Goal: Task Accomplishment & Management: Manage account settings

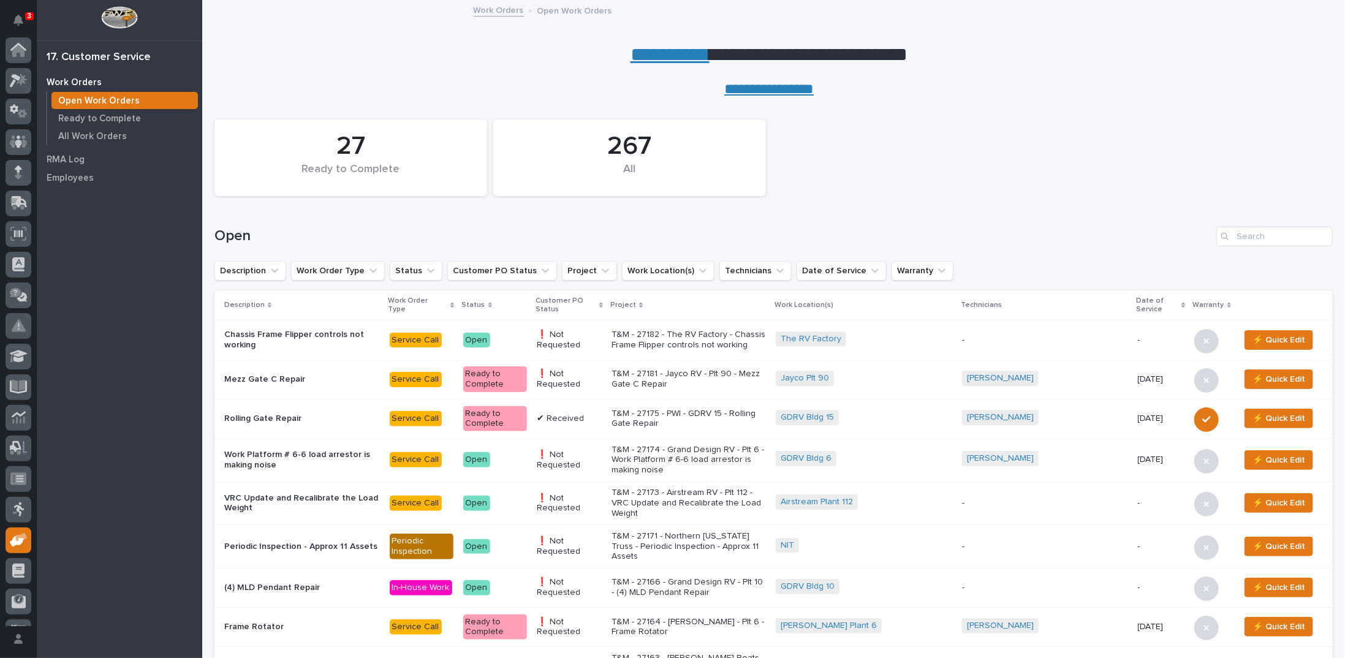
scroll to position [55, 0]
drag, startPoint x: 1248, startPoint y: 235, endPoint x: 1244, endPoint y: 230, distance: 7.0
click at [1248, 235] on input "Search" at bounding box center [1275, 237] width 116 height 20
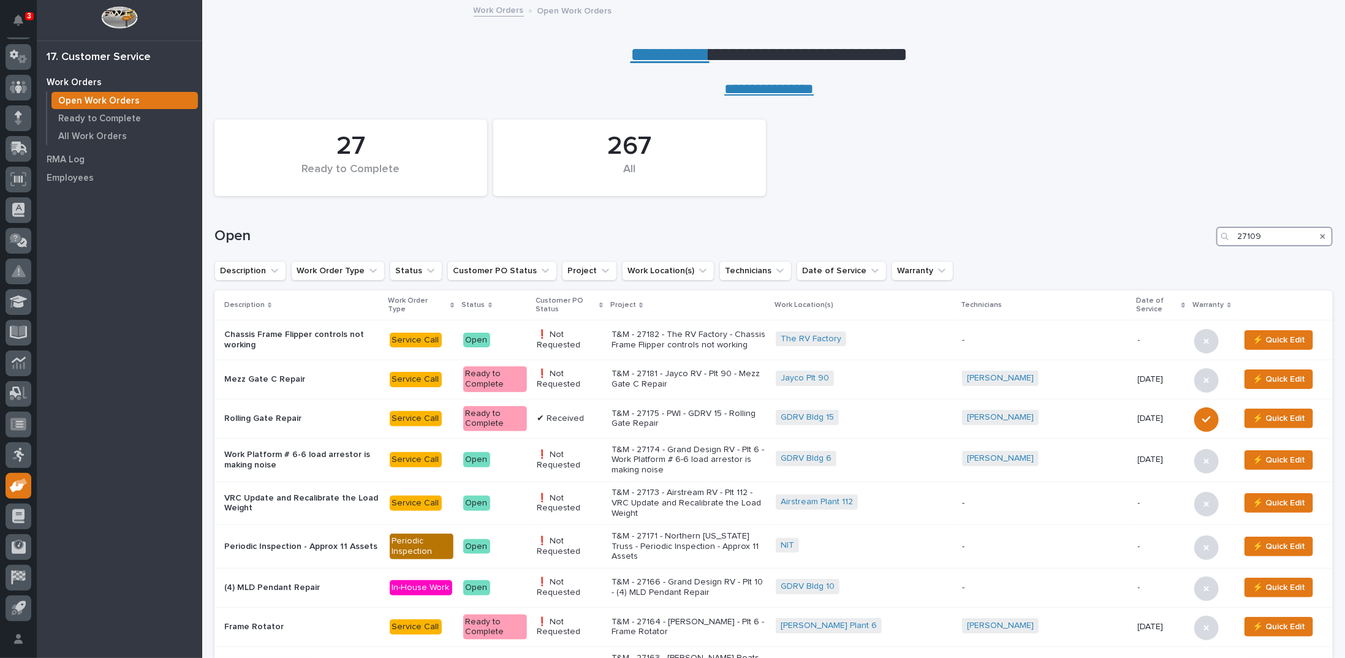
type input "27109"
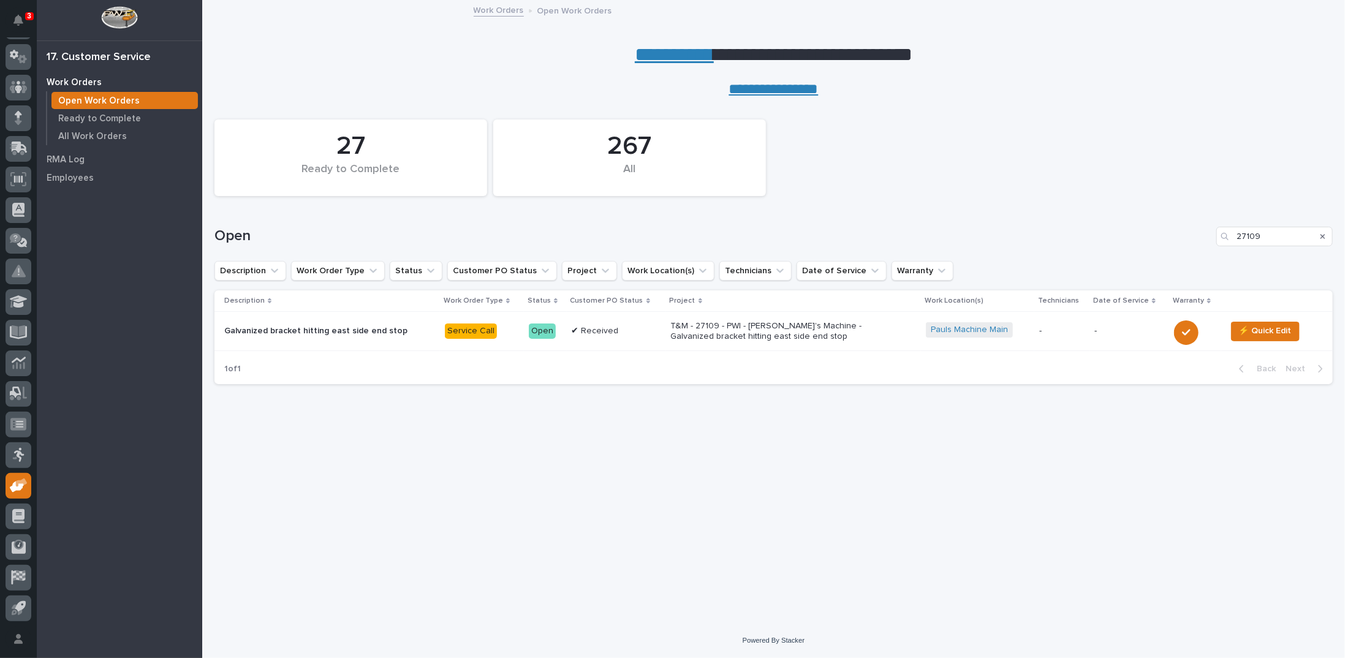
click at [738, 336] on p "T&M - 27109 - PWI - Paul's Machine - Galvanized bracket hitting east side end s…" at bounding box center [778, 331] width 215 height 21
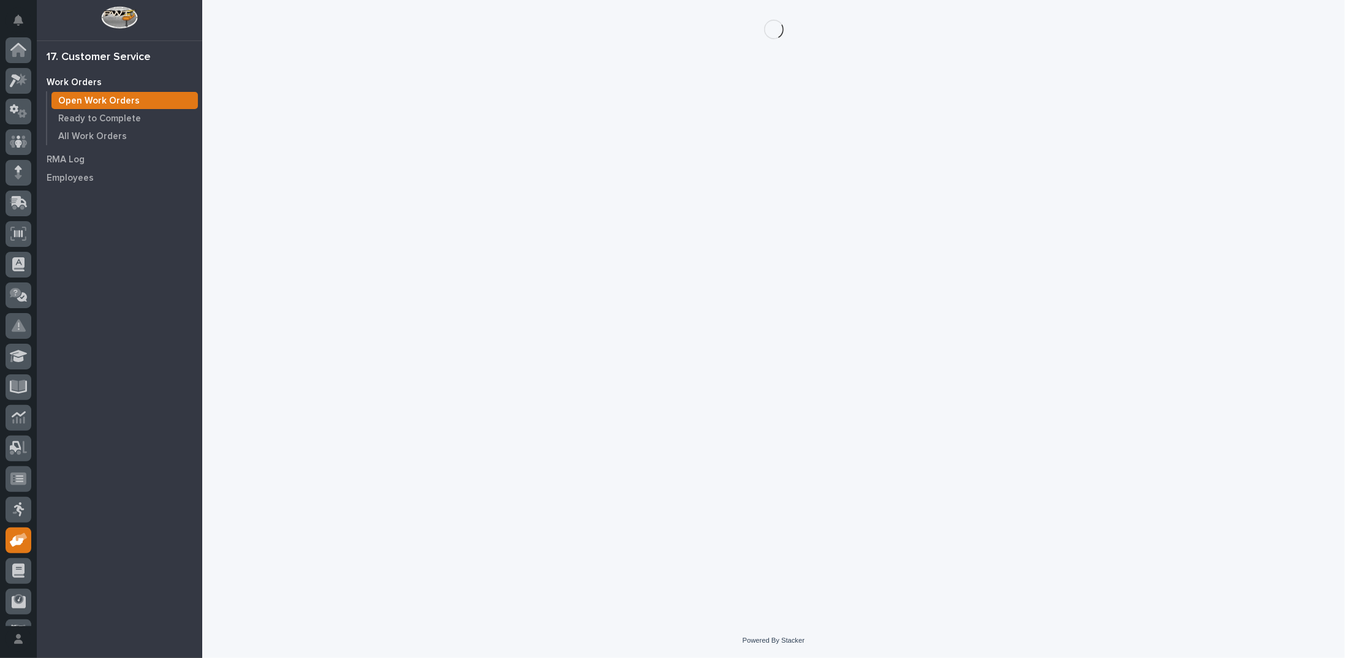
scroll to position [55, 0]
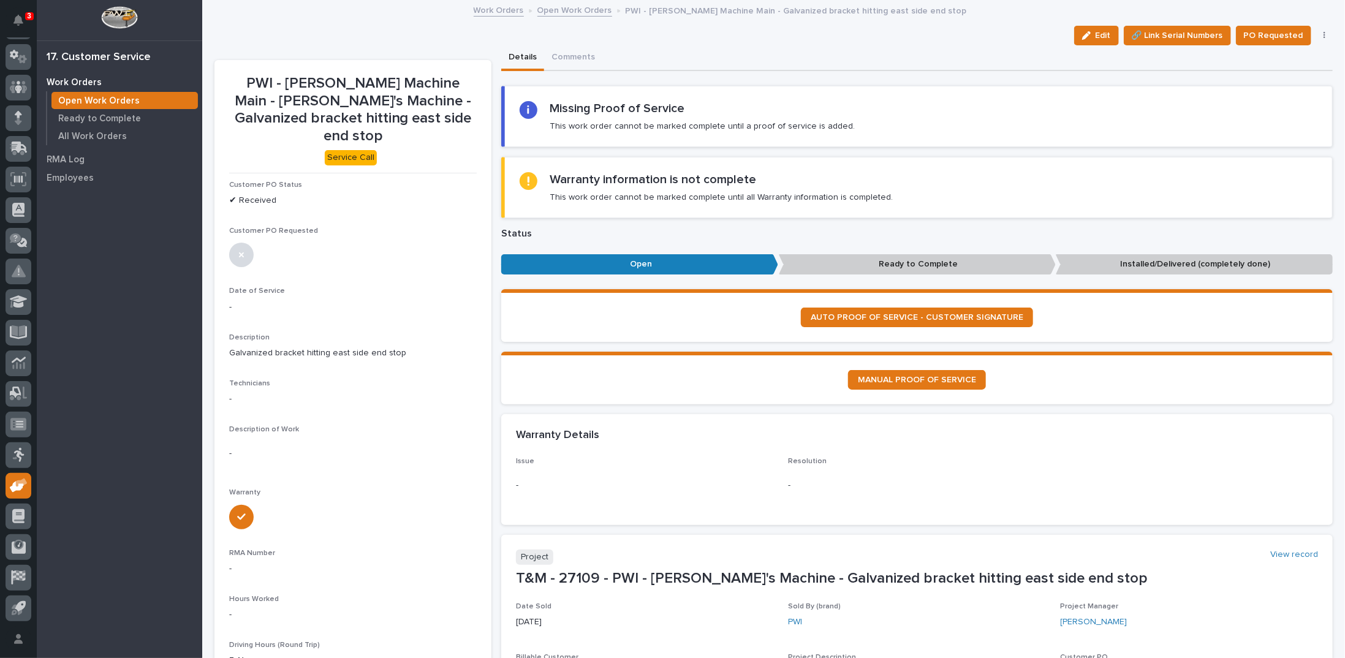
click at [562, 10] on link "Open Work Orders" at bounding box center [575, 9] width 75 height 14
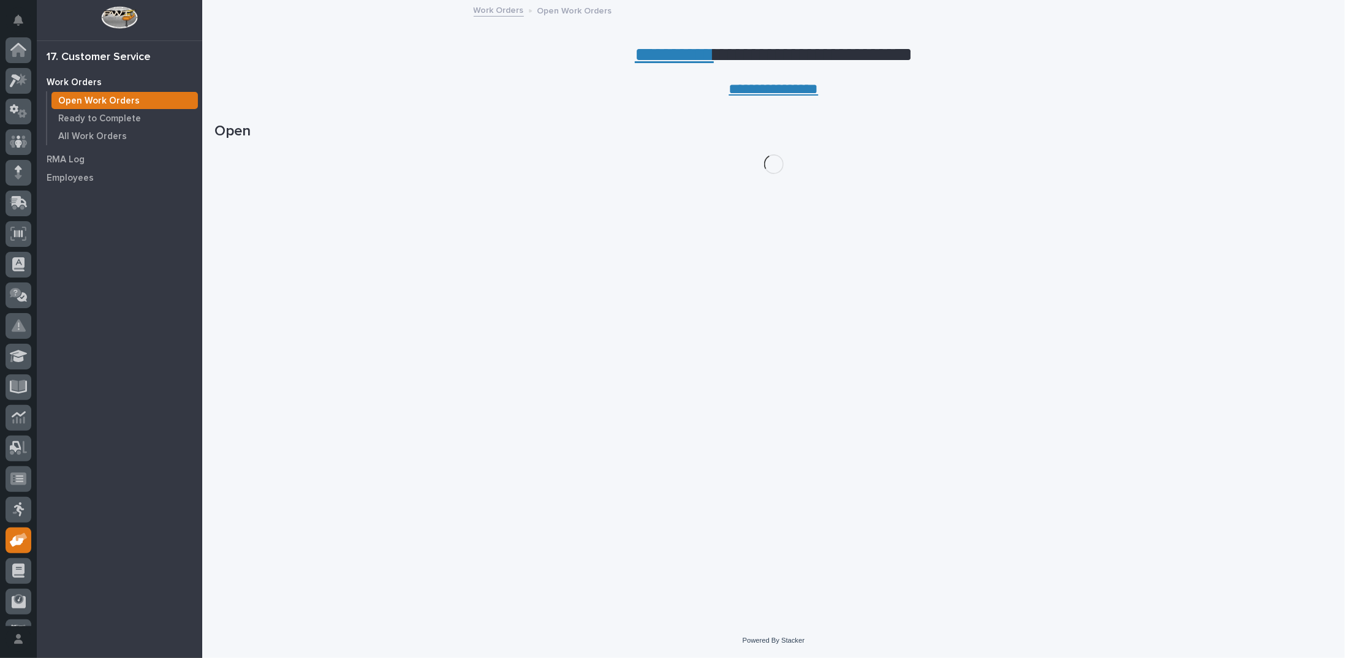
scroll to position [55, 0]
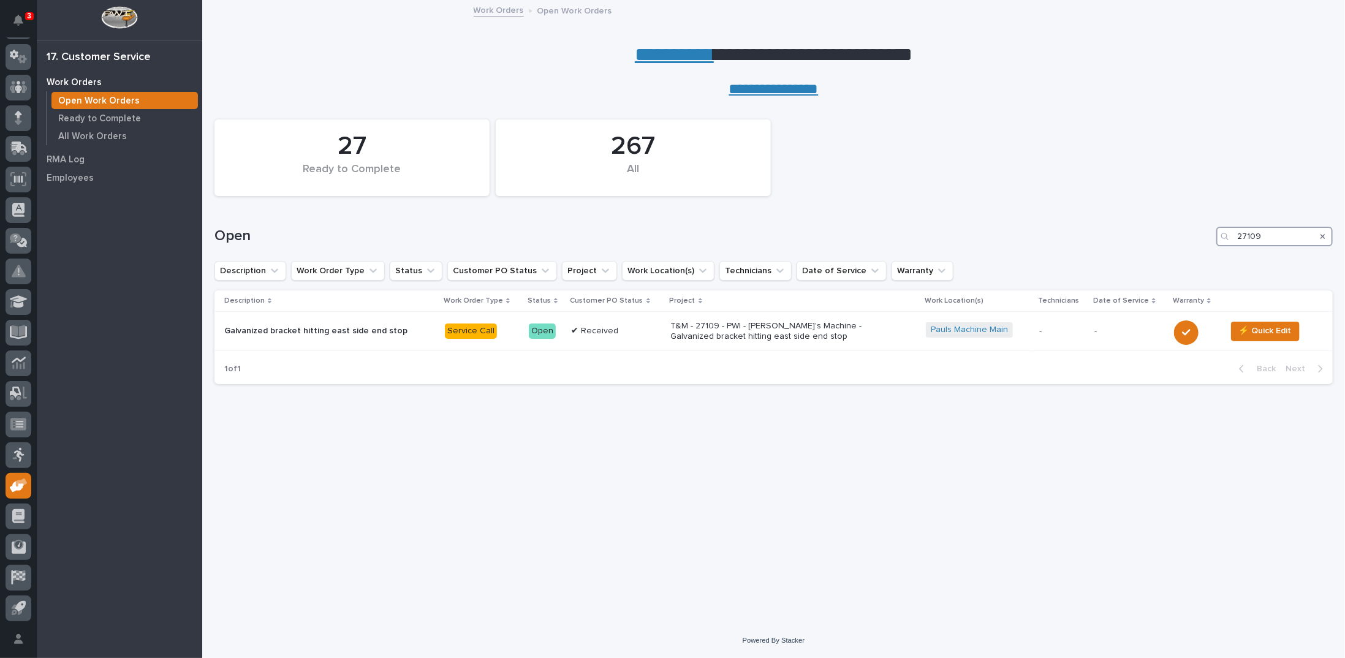
drag, startPoint x: 1265, startPoint y: 237, endPoint x: 1193, endPoint y: 197, distance: 82.6
click at [1199, 200] on div "27 Ready to Complete 267 All Open 27109 Description Work Order Type Status Cust…" at bounding box center [774, 246] width 1119 height 297
type input "27162"
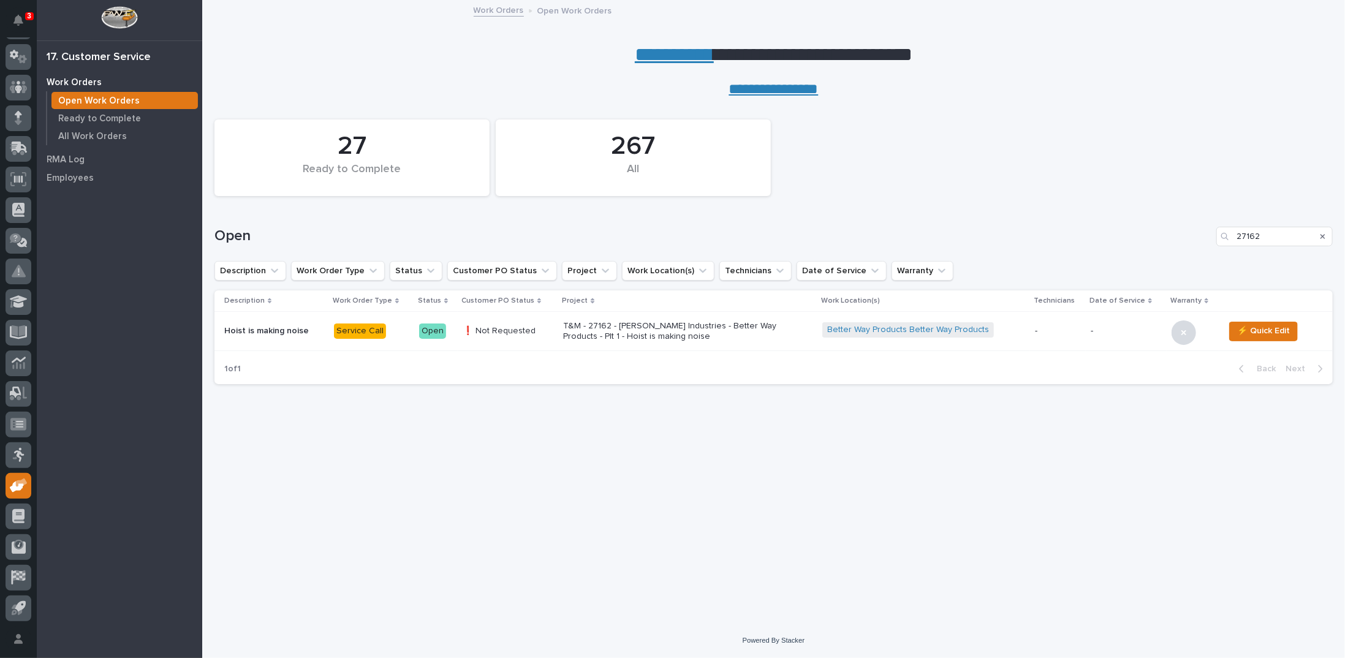
click at [655, 333] on p "T&M - 27162 - Patrick Industries - Better Way Products - Plt 1 - Hoist is makin…" at bounding box center [670, 331] width 215 height 21
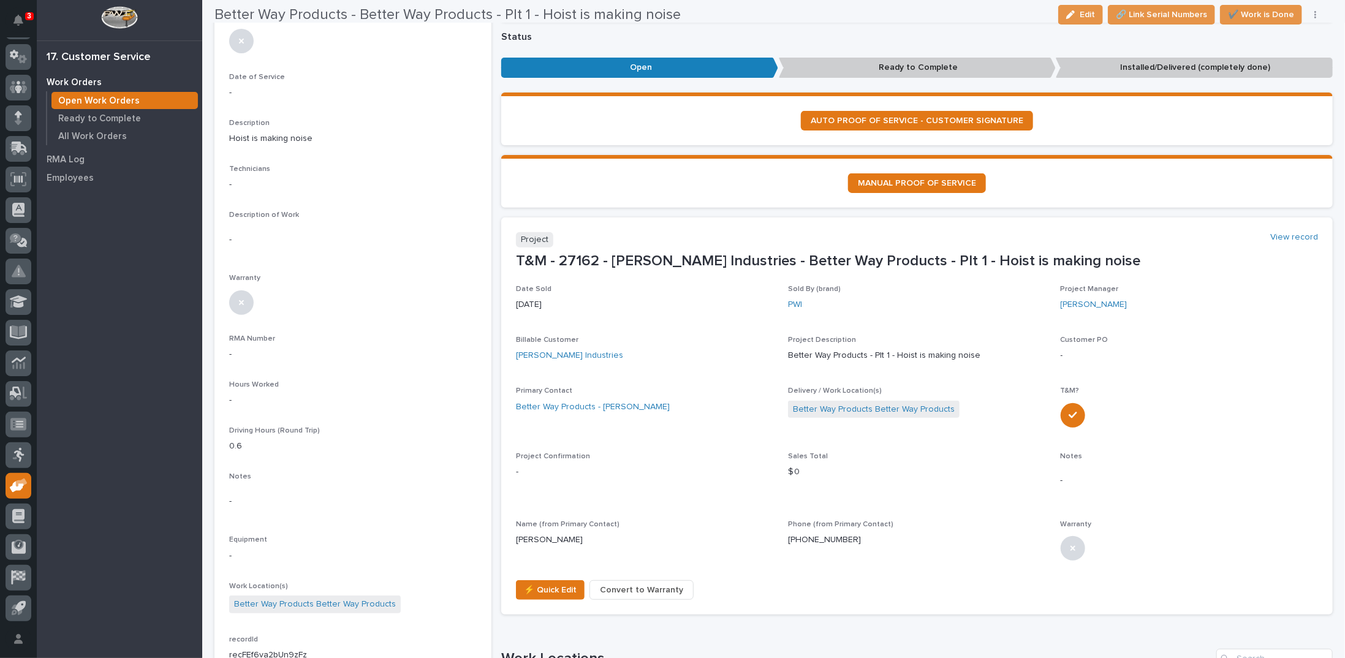
scroll to position [368, 0]
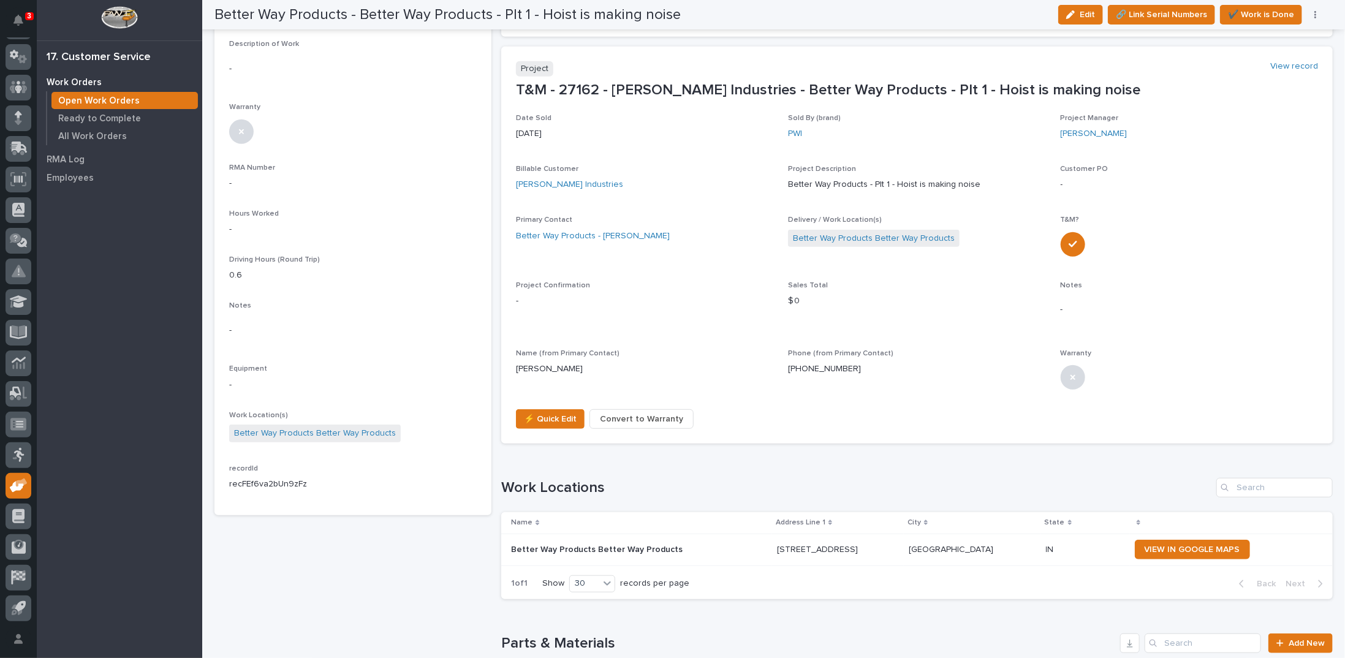
click at [634, 412] on span "Convert to Warranty" at bounding box center [641, 419] width 83 height 15
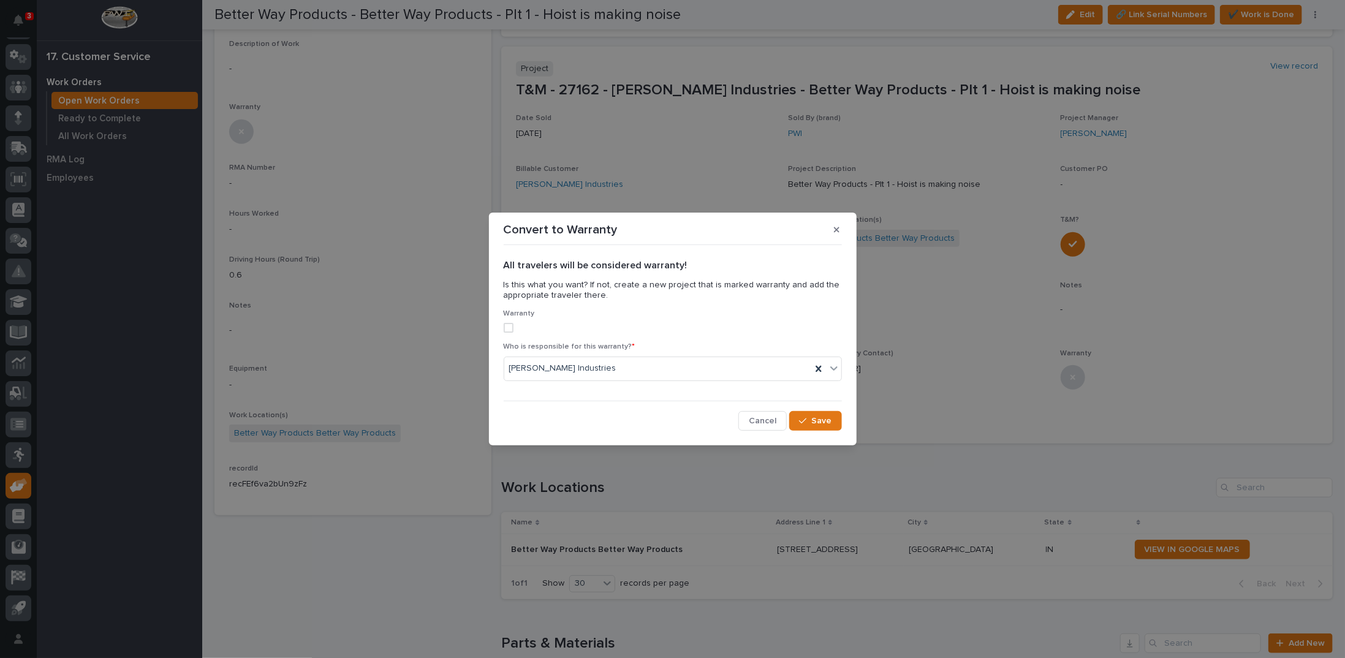
click at [512, 333] on span at bounding box center [509, 328] width 10 height 10
click at [822, 368] on icon at bounding box center [819, 369] width 12 height 12
type input "******"
click at [755, 394] on div "Starke America" at bounding box center [672, 392] width 337 height 21
click at [815, 424] on span "Save" at bounding box center [822, 421] width 20 height 11
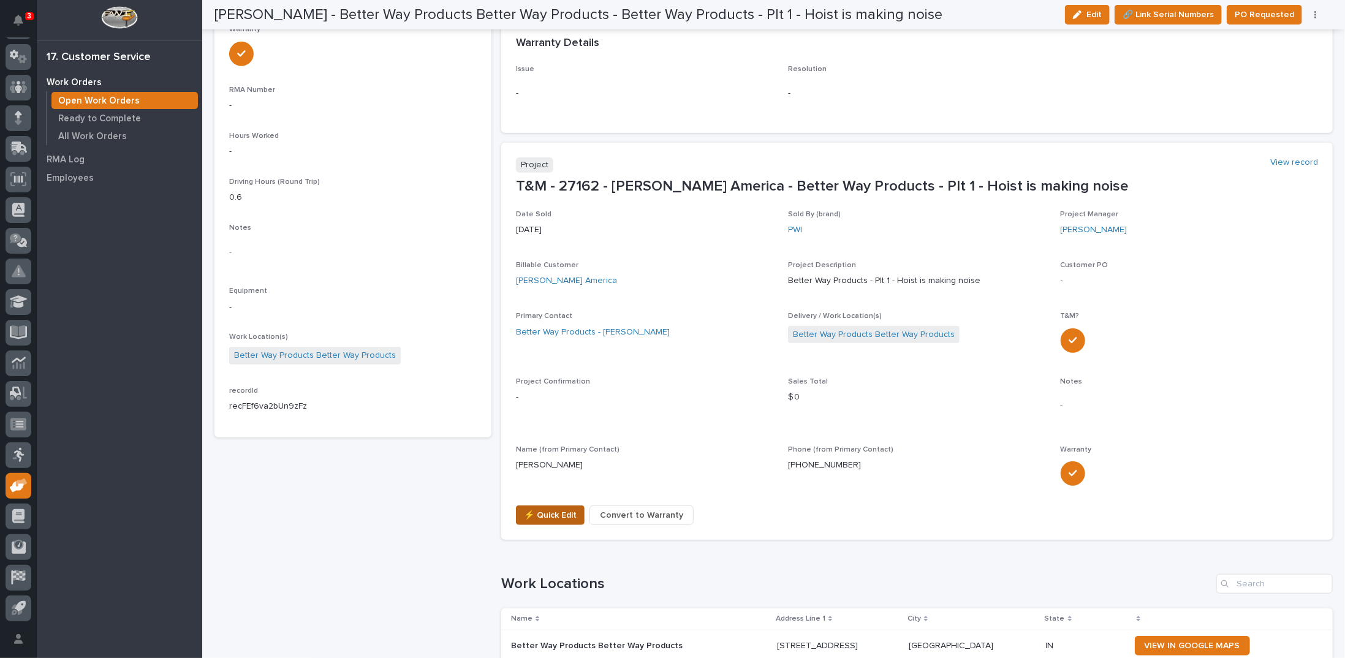
scroll to position [463, 0]
click at [552, 509] on span "⚡ Quick Edit" at bounding box center [550, 515] width 53 height 15
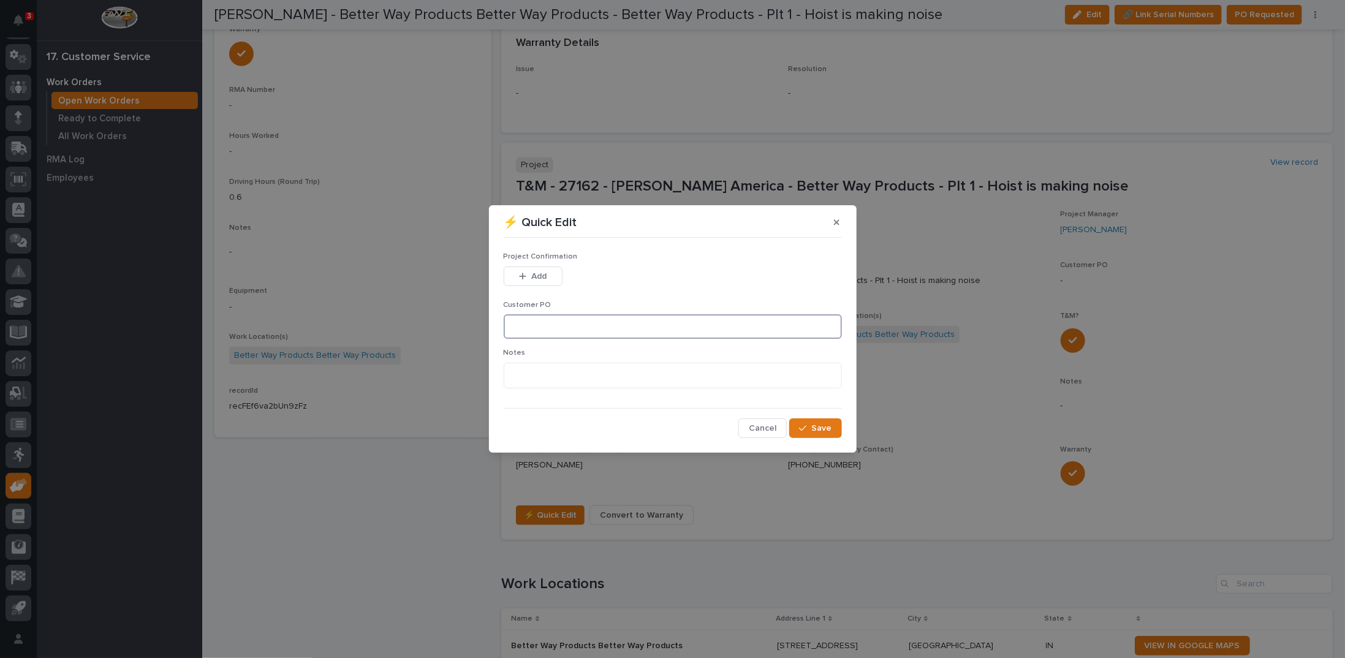
click at [562, 331] on input at bounding box center [673, 326] width 338 height 25
type input "Starke Warranty"
click at [818, 427] on span "Save" at bounding box center [822, 428] width 20 height 11
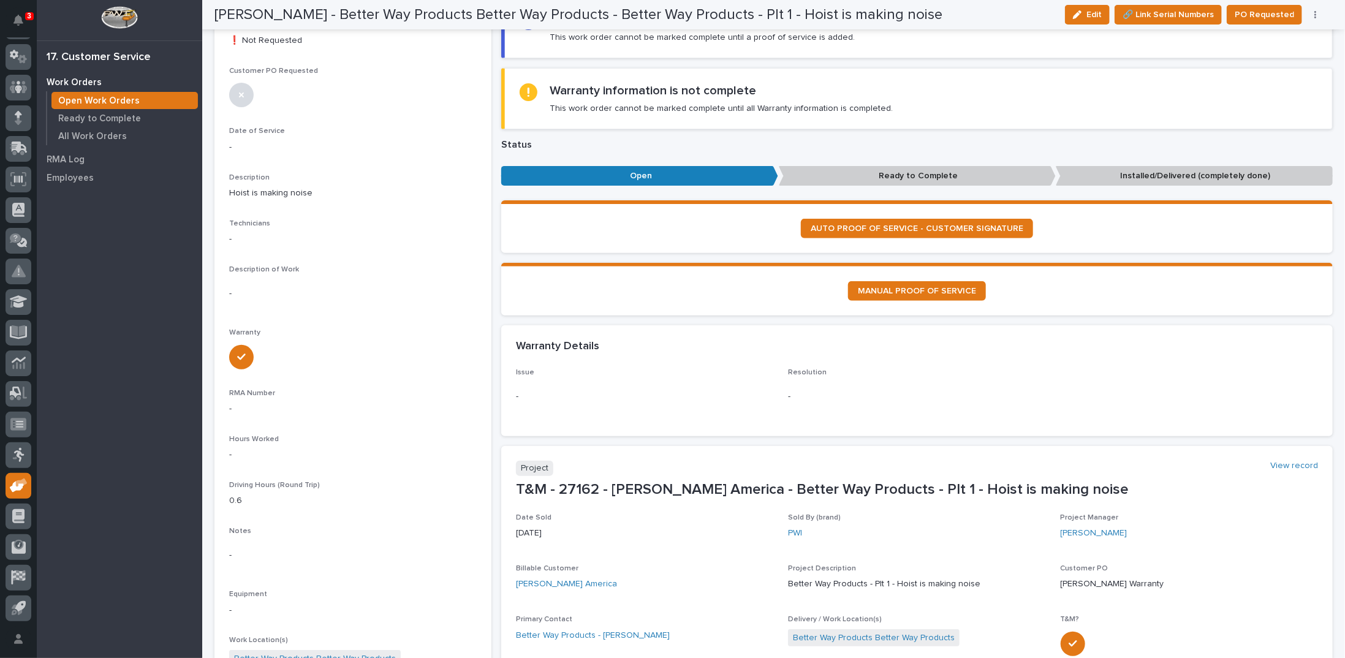
scroll to position [157, 0]
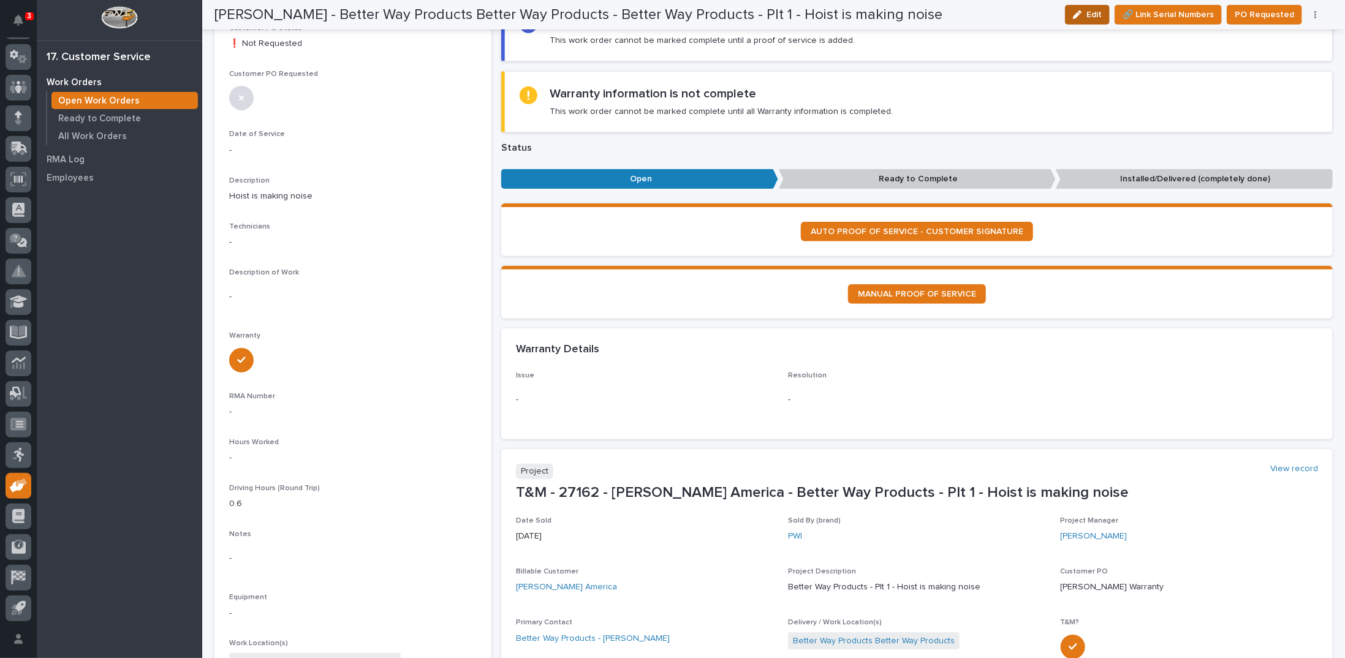
click at [1095, 11] on span "Edit" at bounding box center [1094, 14] width 15 height 11
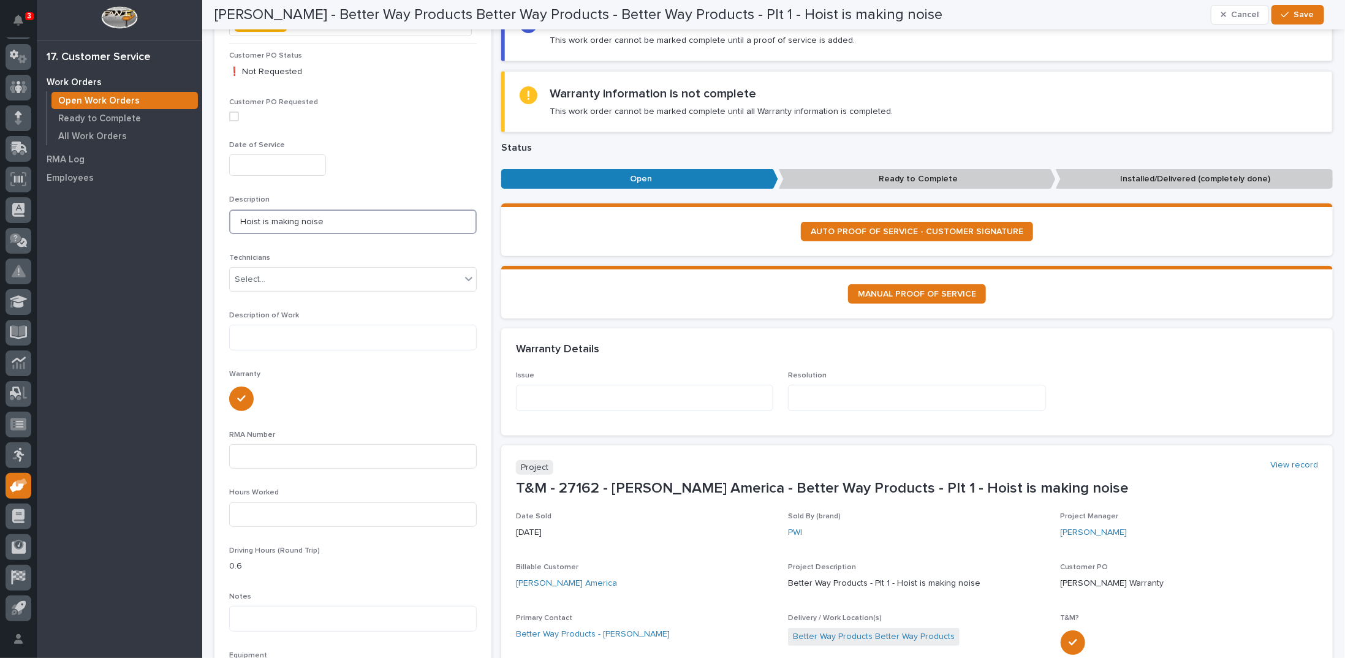
drag, startPoint x: 238, startPoint y: 201, endPoint x: 413, endPoint y: 204, distance: 174.7
click at [413, 210] on input "Hoist is making noise" at bounding box center [353, 222] width 248 height 25
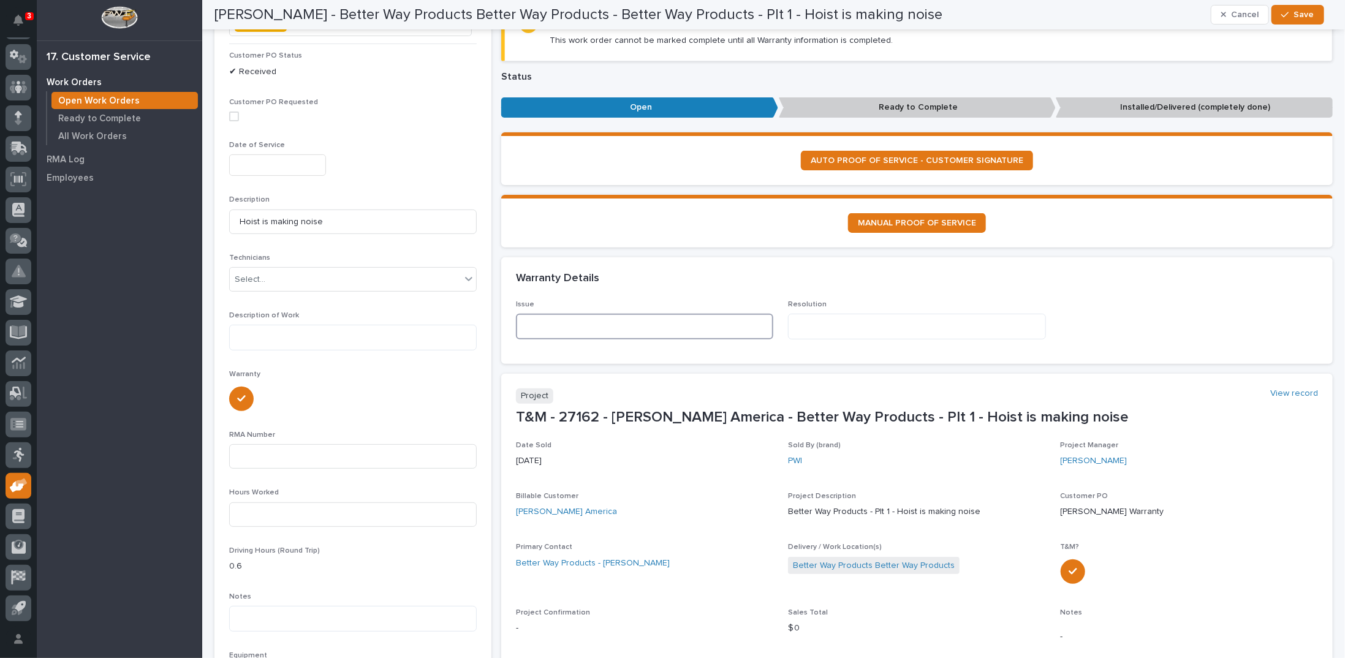
click at [566, 324] on textarea at bounding box center [644, 327] width 257 height 26
paste textarea "**********"
type textarea "**********"
click at [870, 328] on textarea at bounding box center [916, 327] width 257 height 26
click at [283, 154] on input "text" at bounding box center [277, 164] width 97 height 21
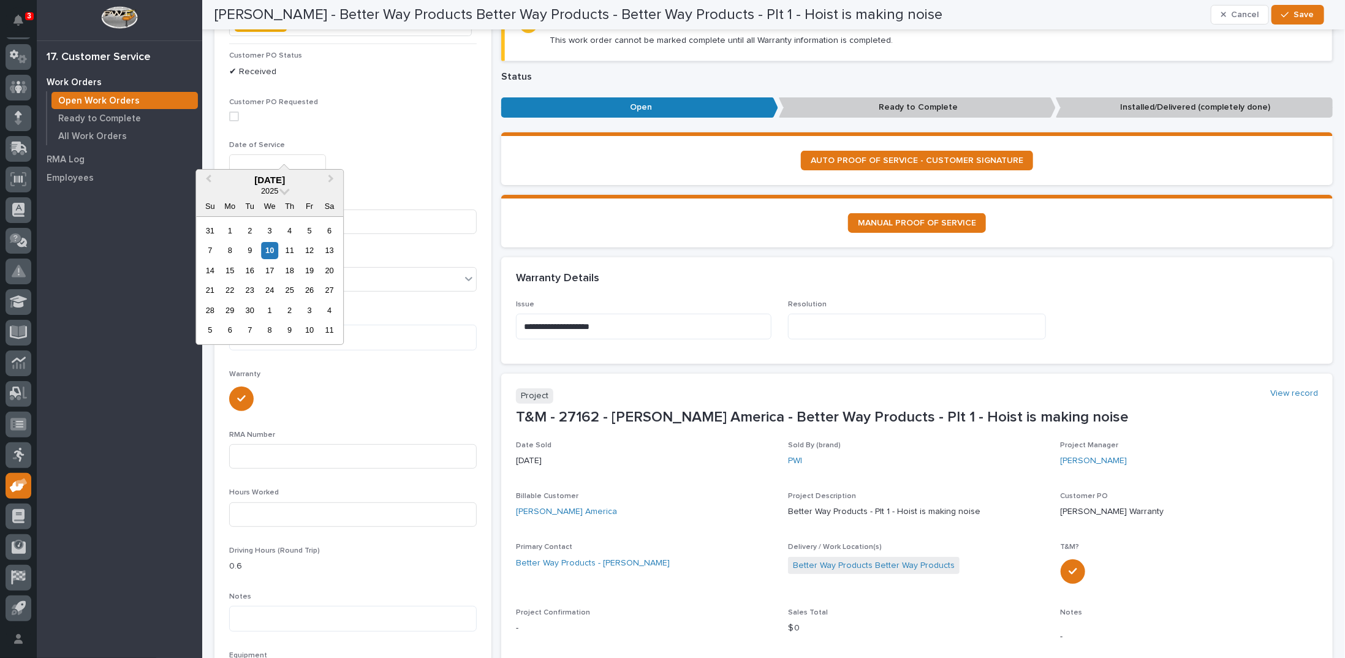
click at [268, 247] on div "10" at bounding box center [270, 250] width 17 height 17
type input "**********"
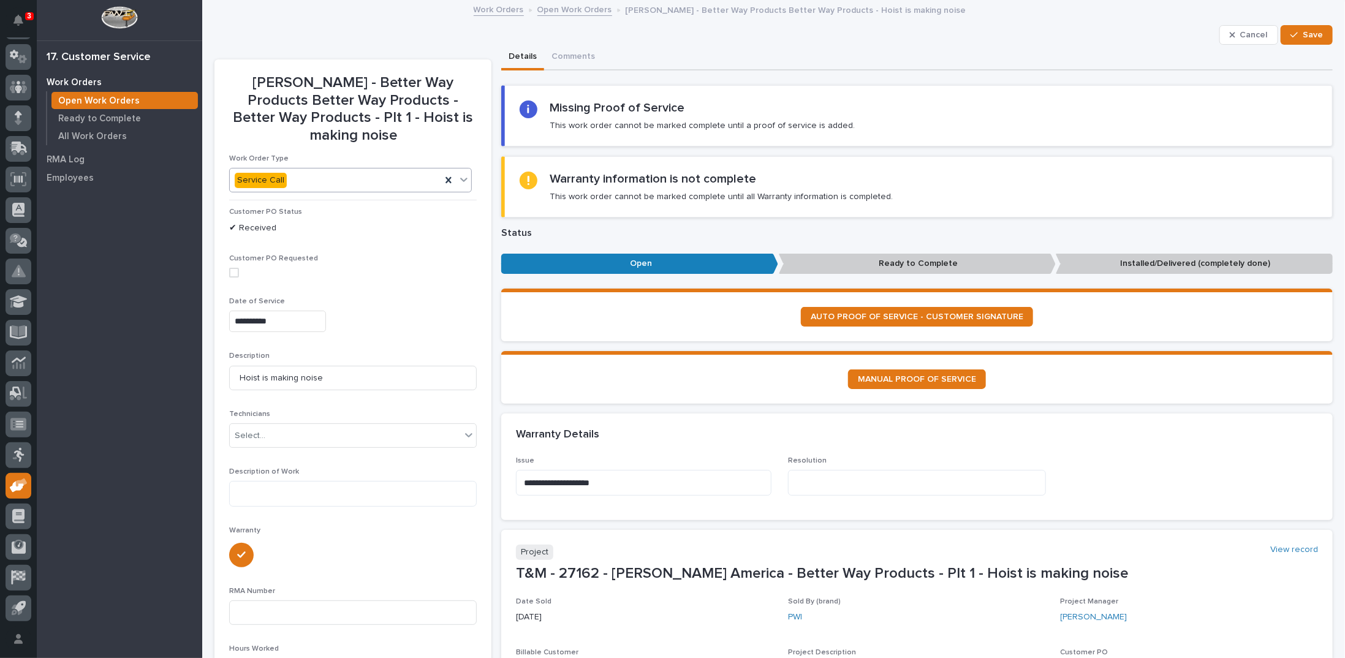
scroll to position [0, 0]
click at [1309, 35] on span "Save" at bounding box center [1313, 35] width 20 height 11
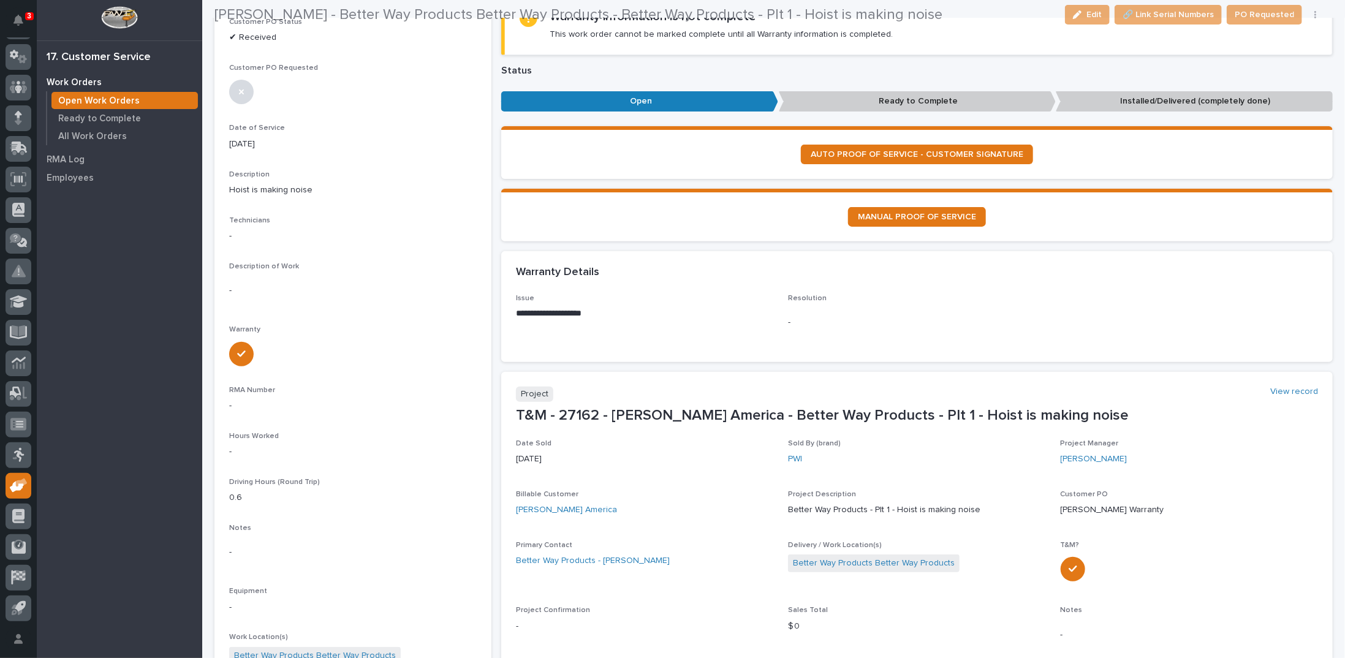
scroll to position [184, 0]
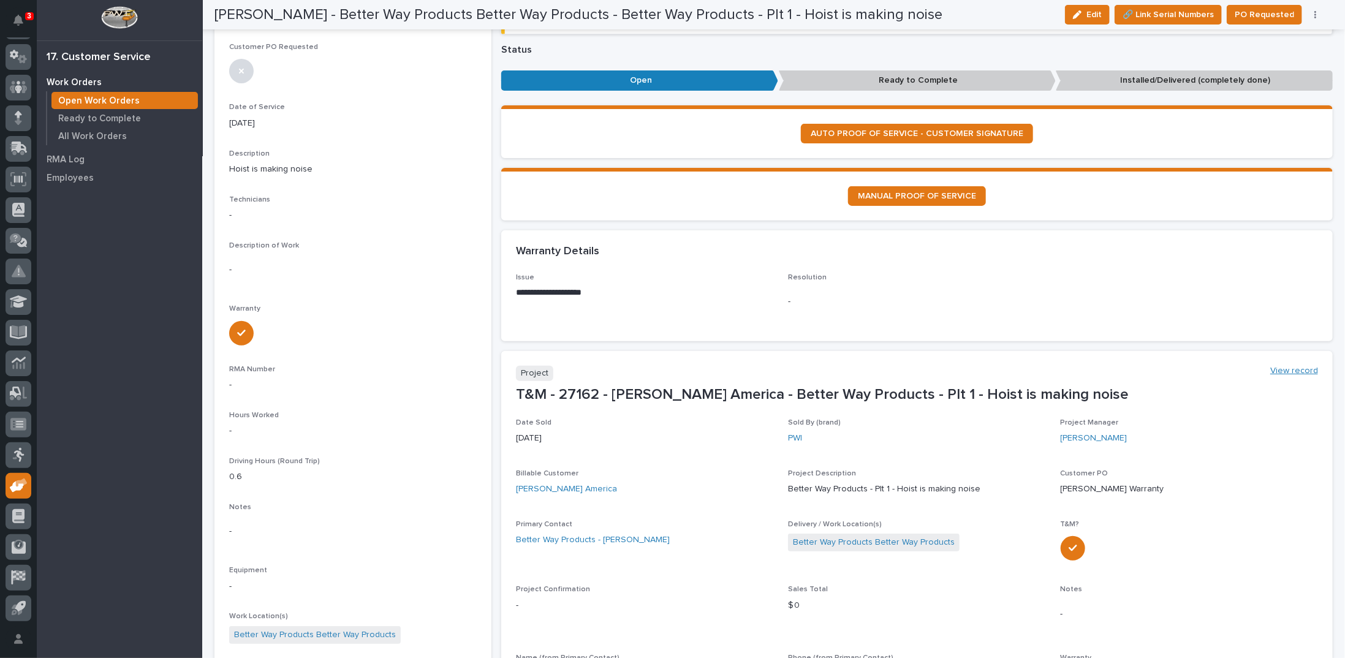
click at [1273, 370] on link "View record" at bounding box center [1295, 371] width 48 height 10
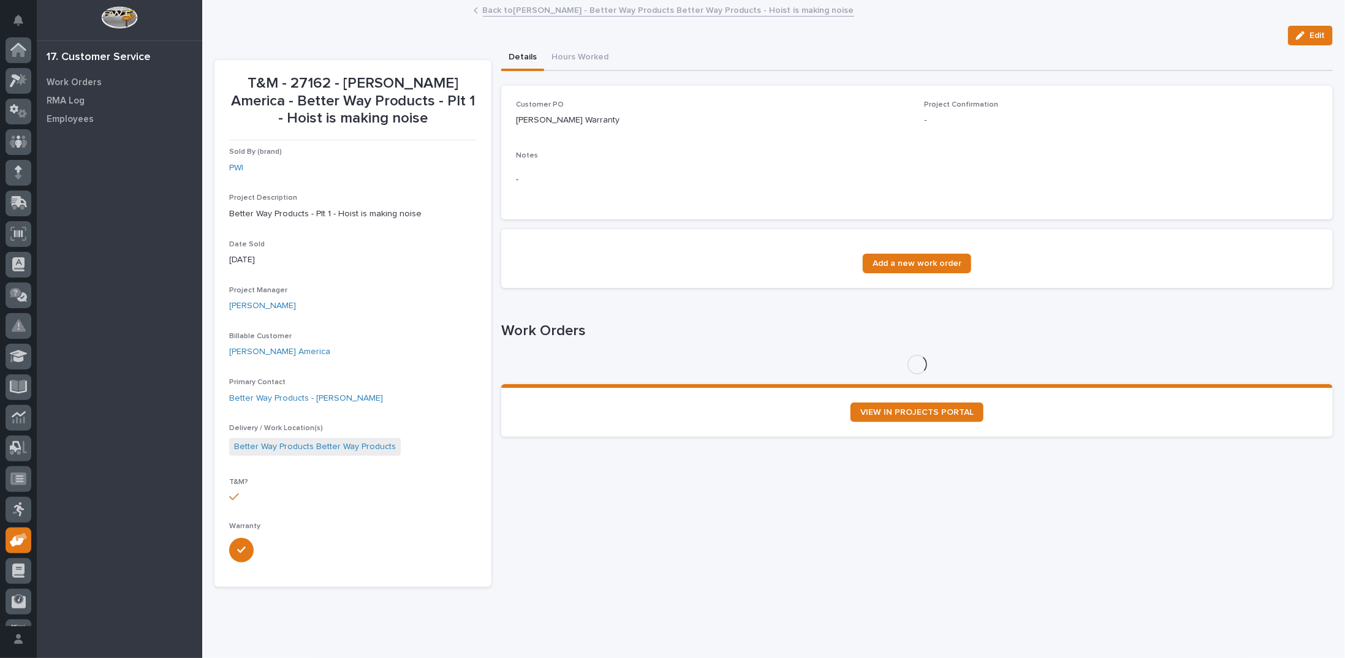
scroll to position [55, 0]
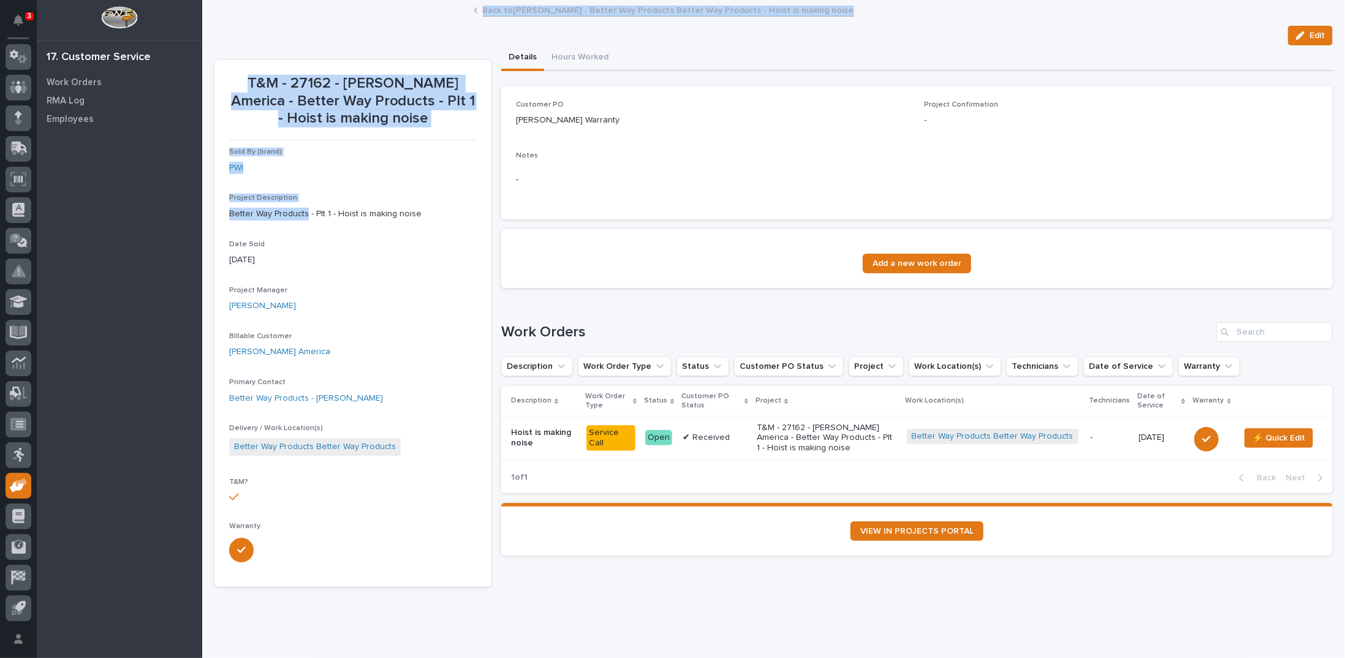
drag, startPoint x: 305, startPoint y: 211, endPoint x: 108, endPoint y: 221, distance: 197.6
click at [202, 221] on div "3 My Settings Log Out 17. Customer Service Work Orders RMA Log Employees " 17. …" at bounding box center [773, 341] width 1143 height 683
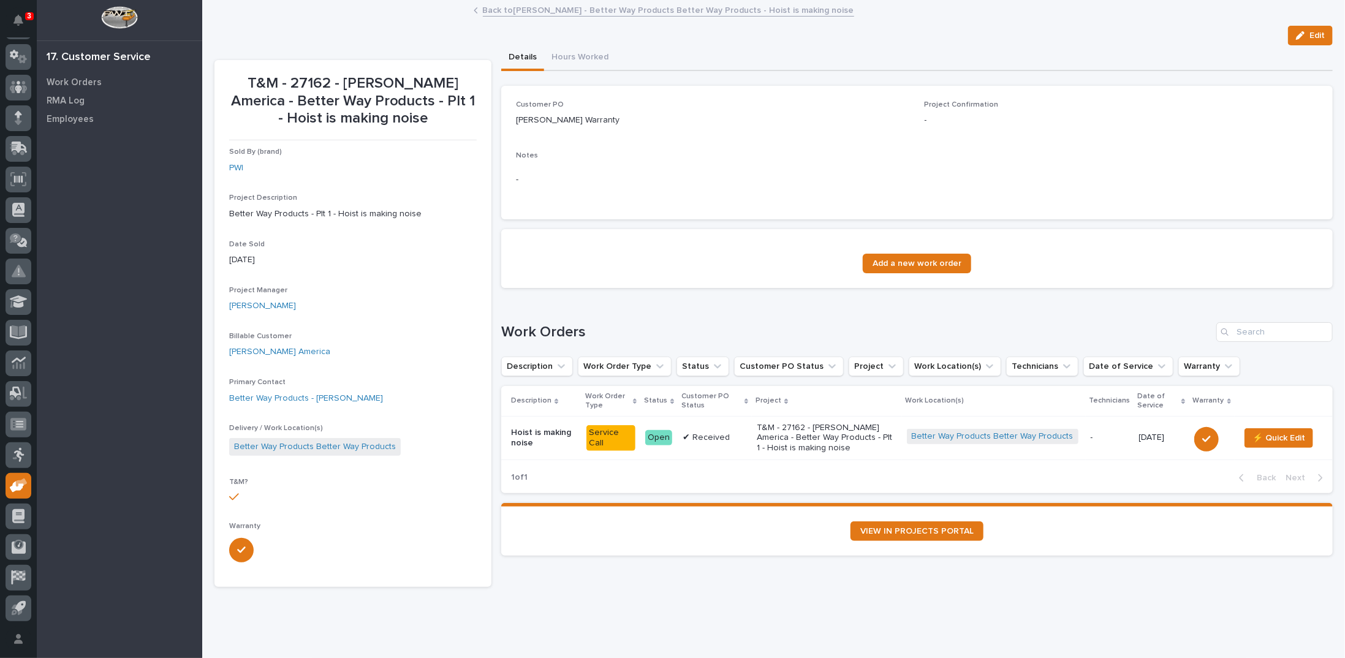
click at [319, 216] on p "Better Way Products - Plt 1 - Hoist is making noise" at bounding box center [353, 214] width 248 height 13
click at [1296, 36] on icon "button" at bounding box center [1300, 35] width 9 height 9
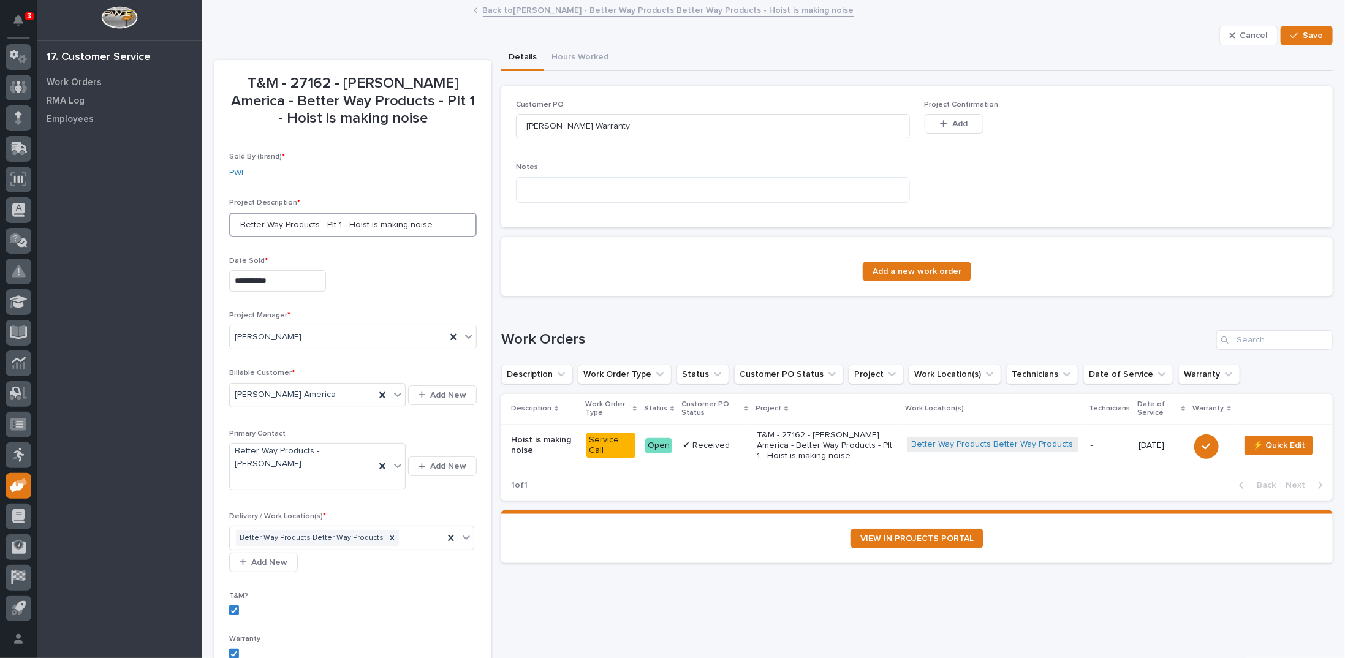
drag, startPoint x: 322, startPoint y: 223, endPoint x: 157, endPoint y: 213, distance: 165.1
click at [202, 213] on div "**********" at bounding box center [773, 389] width 1143 height 779
type input "Plt 1 - Hoist is making noise"
click at [1303, 34] on span "Save" at bounding box center [1313, 35] width 20 height 11
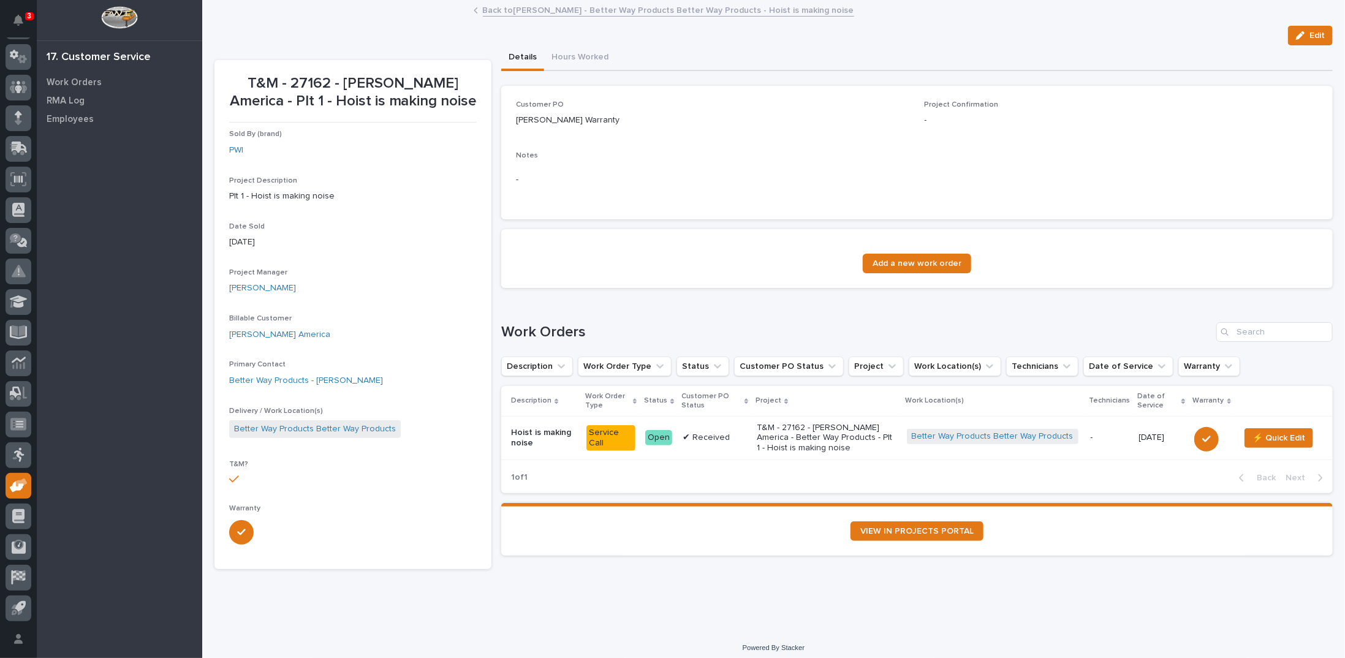
drag, startPoint x: 1293, startPoint y: 35, endPoint x: 369, endPoint y: 241, distance: 947.0
click at [1296, 35] on icon "button" at bounding box center [1300, 35] width 9 height 9
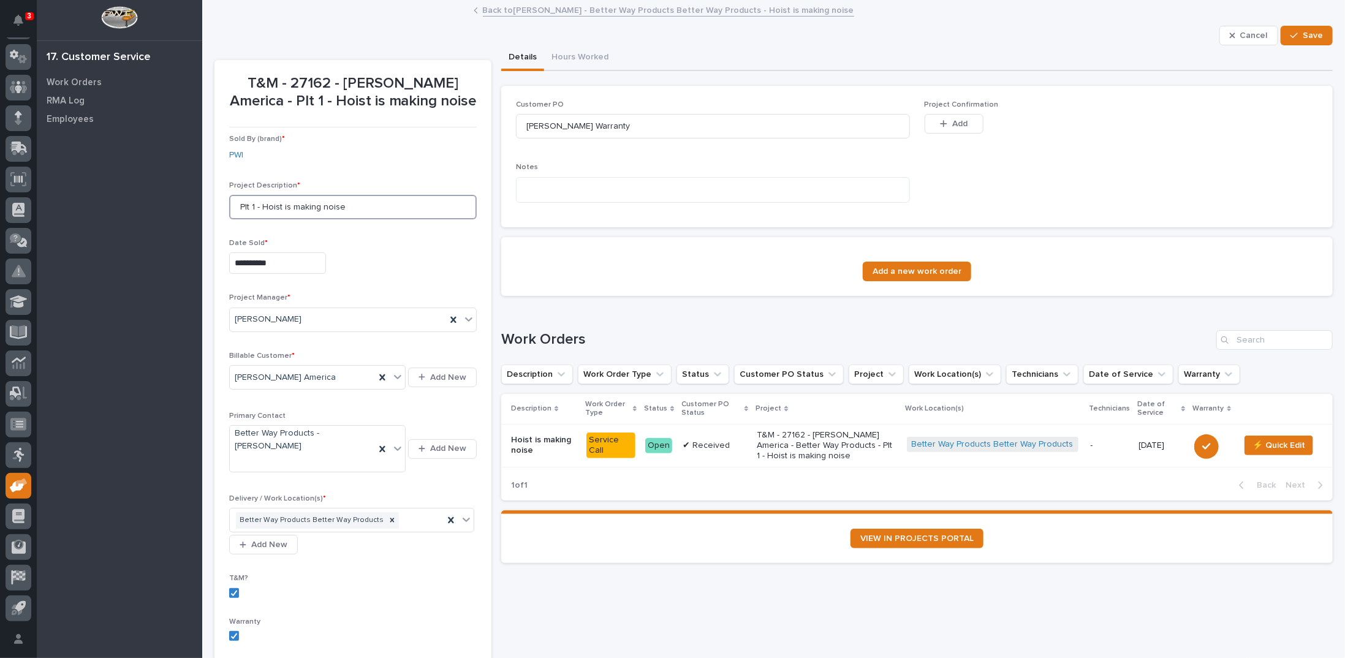
click at [241, 206] on input "Plt 1 - Hoist is making noise" at bounding box center [353, 207] width 248 height 25
type input "Better Way Plt 1 - Hoist is making noise"
click at [1303, 31] on span "Save" at bounding box center [1313, 35] width 20 height 11
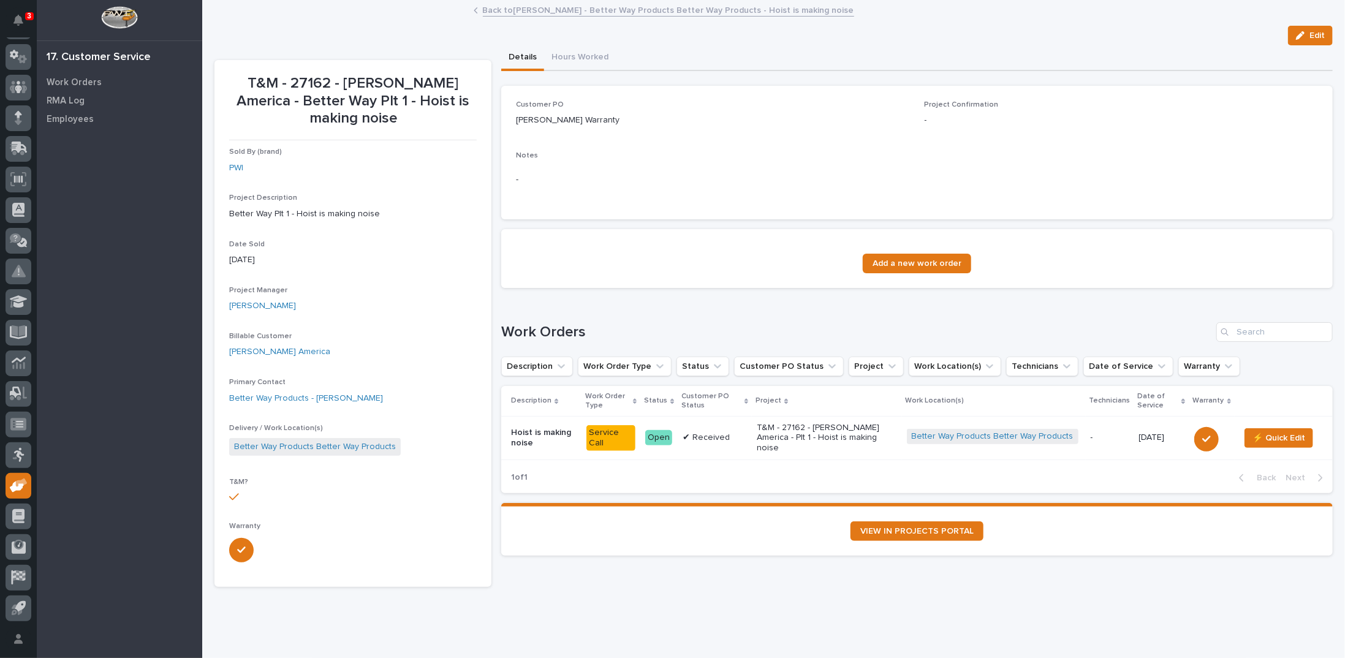
click at [554, 12] on link "Back to Starke - Better Way Products Better Way Products - Hoist is making noise" at bounding box center [668, 9] width 371 height 14
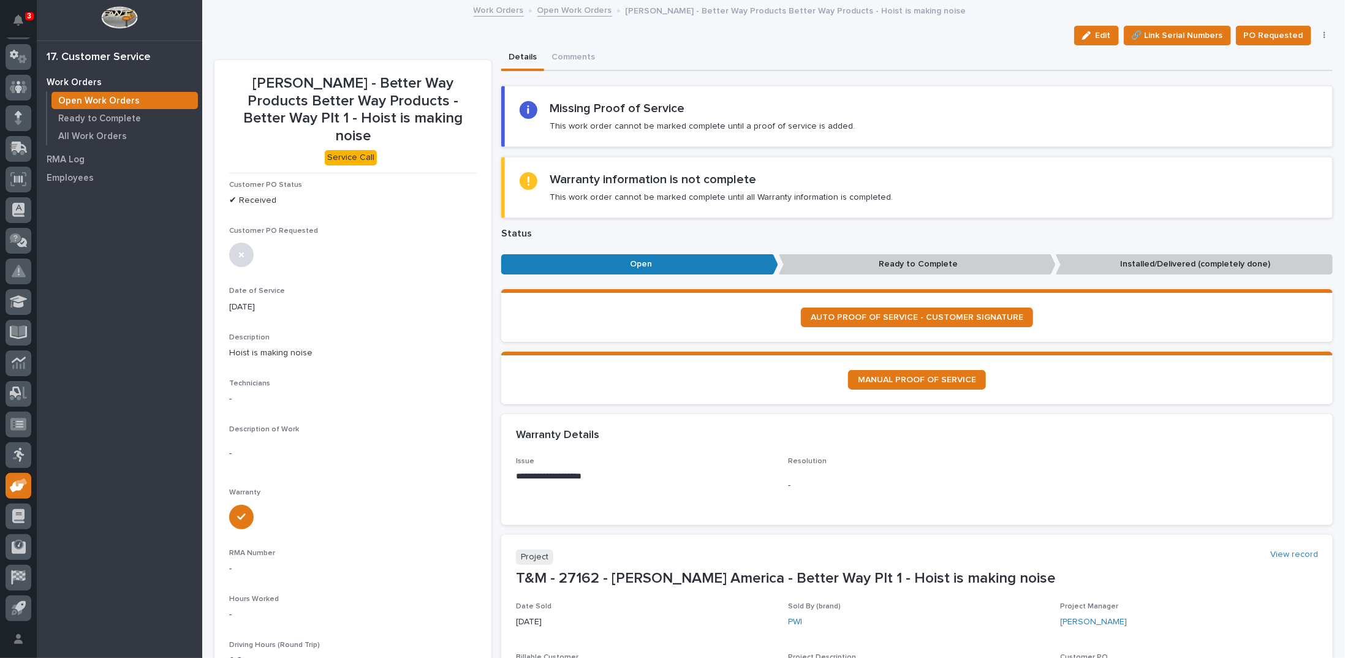
click at [543, 13] on link "Open Work Orders" at bounding box center [575, 9] width 75 height 14
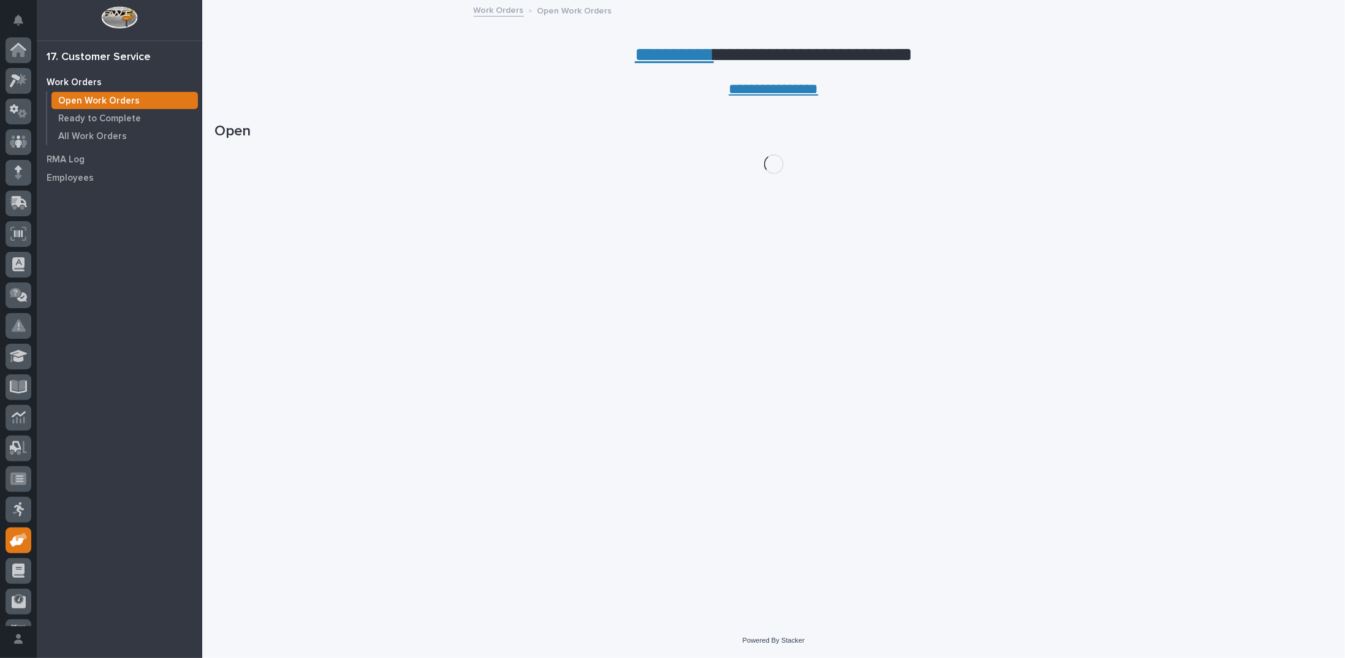
scroll to position [55, 0]
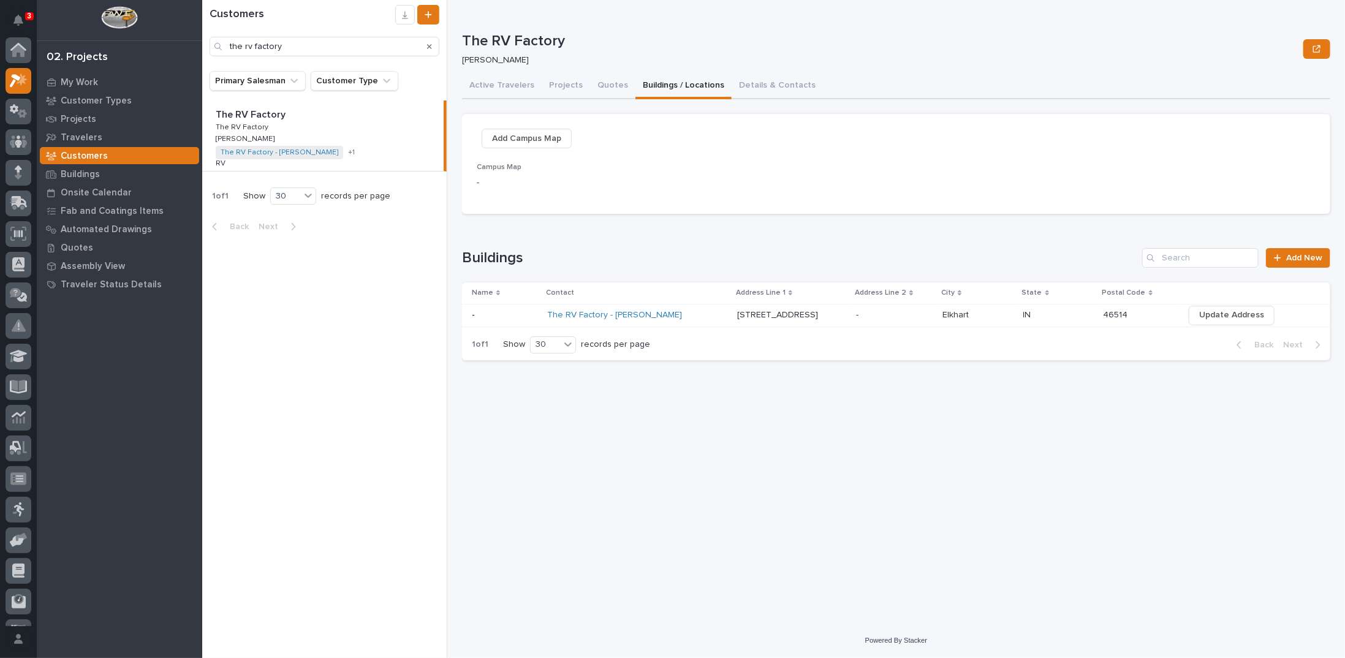
scroll to position [31, 0]
drag, startPoint x: 300, startPoint y: 48, endPoint x: 113, endPoint y: 61, distance: 187.4
click at [202, 62] on div "3 My Settings Log Out 02. Projects My Work Customer Types Projects Travelers Cu…" at bounding box center [773, 329] width 1143 height 658
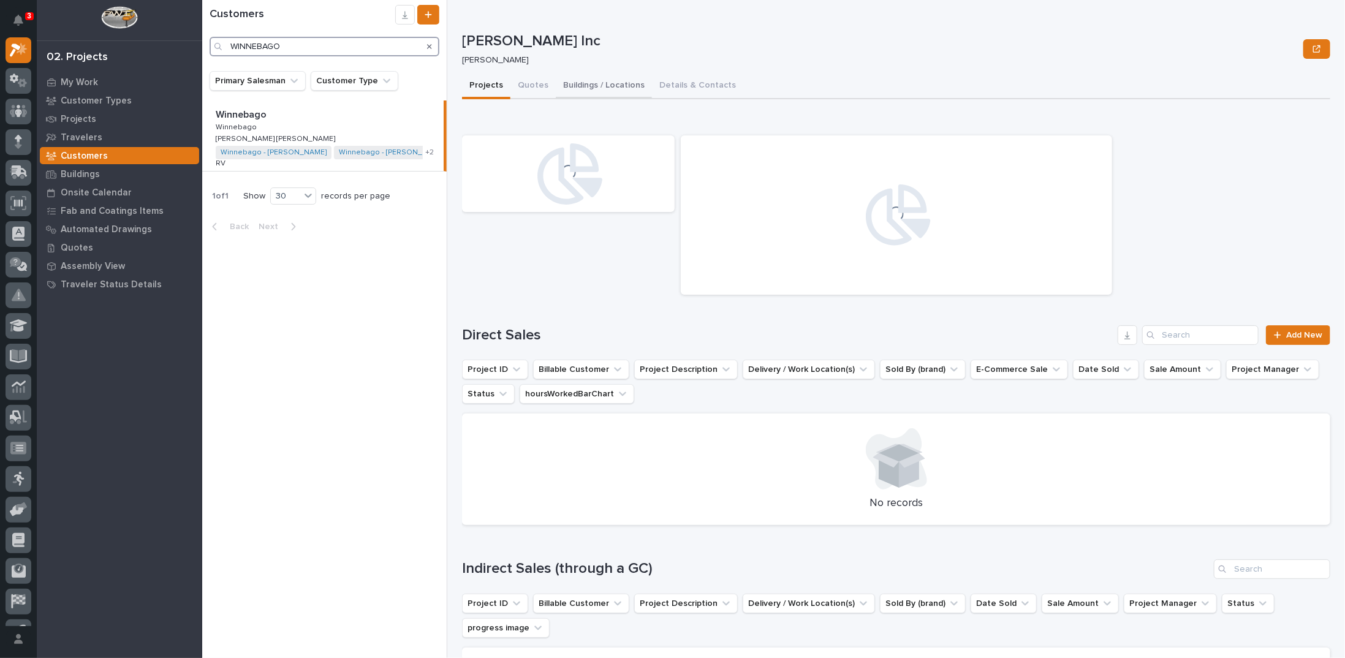
type input "WINNEBAGO"
click at [612, 83] on button "Buildings / Locations" at bounding box center [604, 87] width 96 height 26
